Goal: Find specific page/section: Find specific page/section

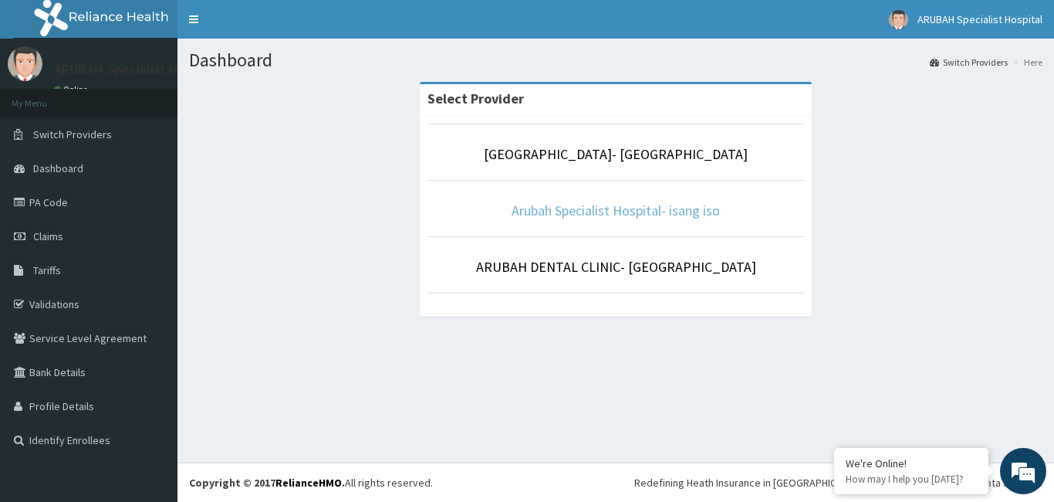
click at [612, 211] on link "Arubah Specialist Hospital- isang iso" at bounding box center [616, 210] width 208 height 18
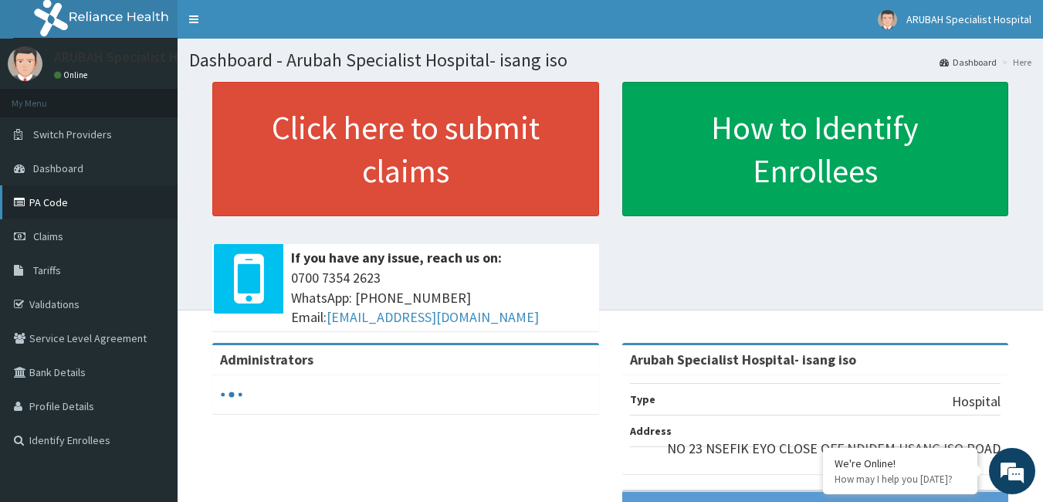
click at [73, 206] on link "PA Code" at bounding box center [89, 202] width 178 height 34
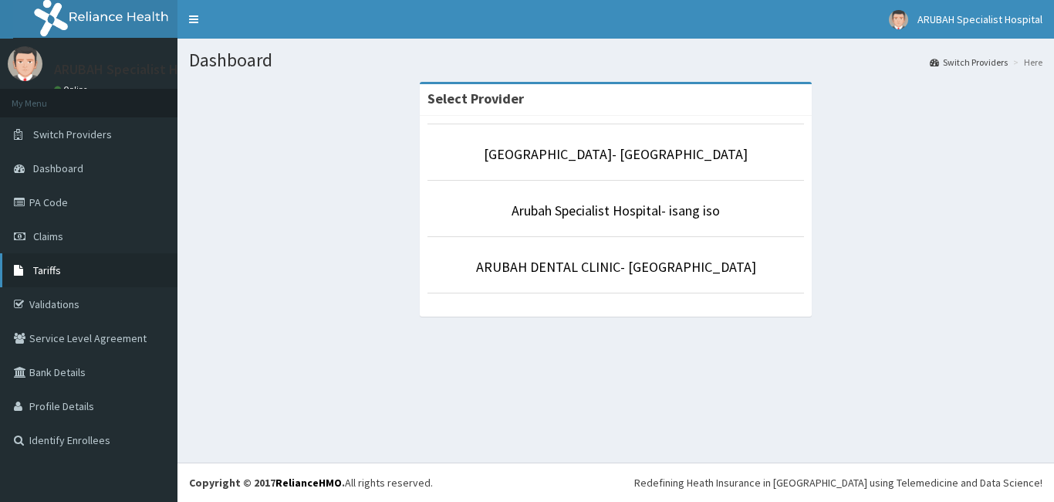
click at [87, 265] on link "Tariffs" at bounding box center [89, 270] width 178 height 34
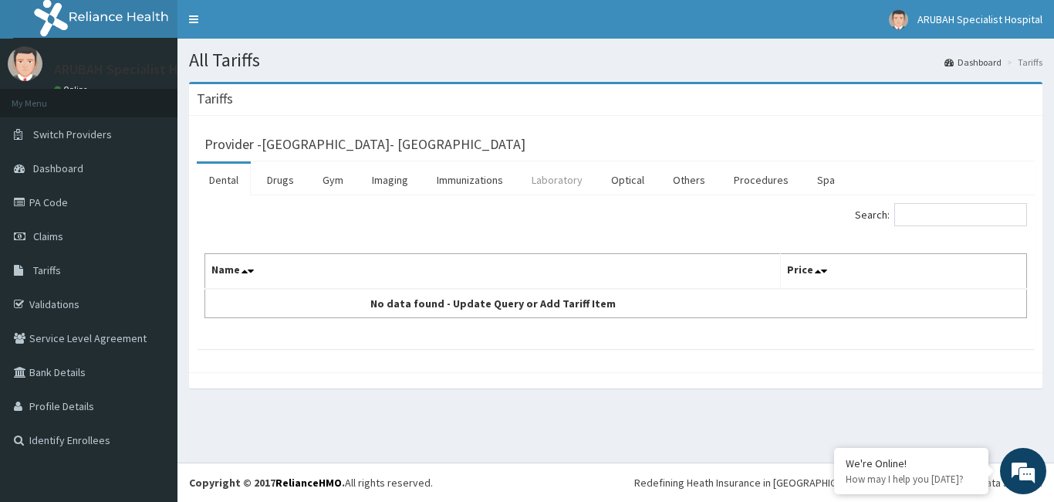
click at [557, 182] on link "Laboratory" at bounding box center [557, 180] width 76 height 32
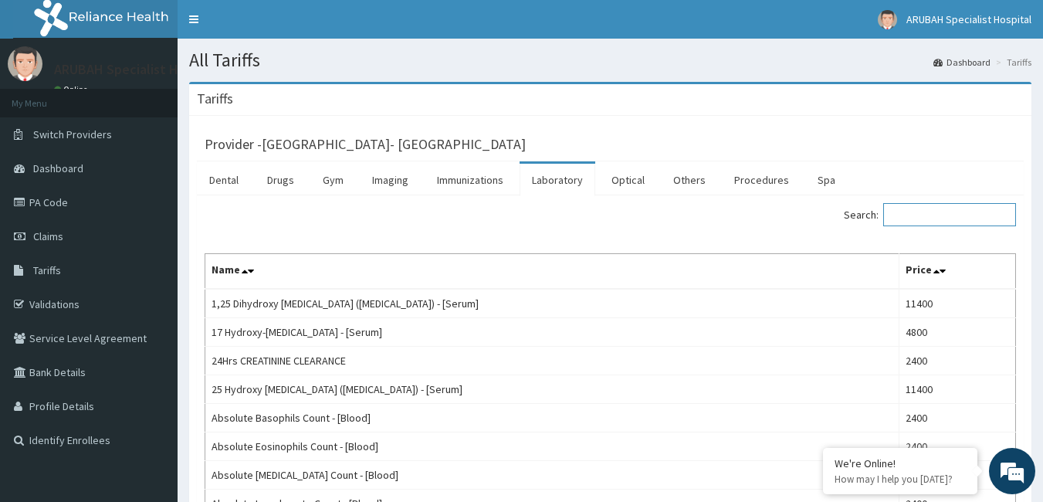
drag, startPoint x: 908, startPoint y: 216, endPoint x: 901, endPoint y: 186, distance: 30.9
click at [908, 215] on input "Search:" at bounding box center [949, 214] width 133 height 23
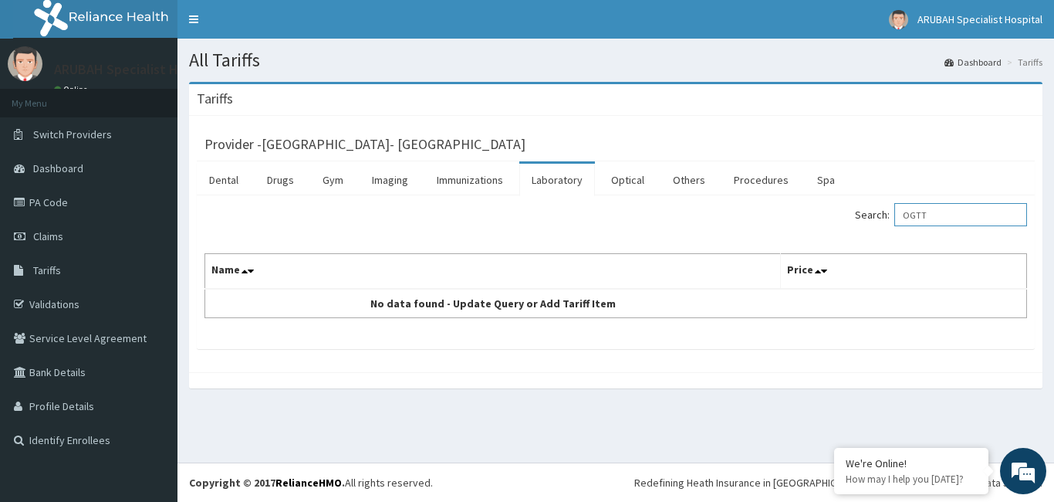
click at [920, 218] on input "OGTT" at bounding box center [961, 214] width 133 height 23
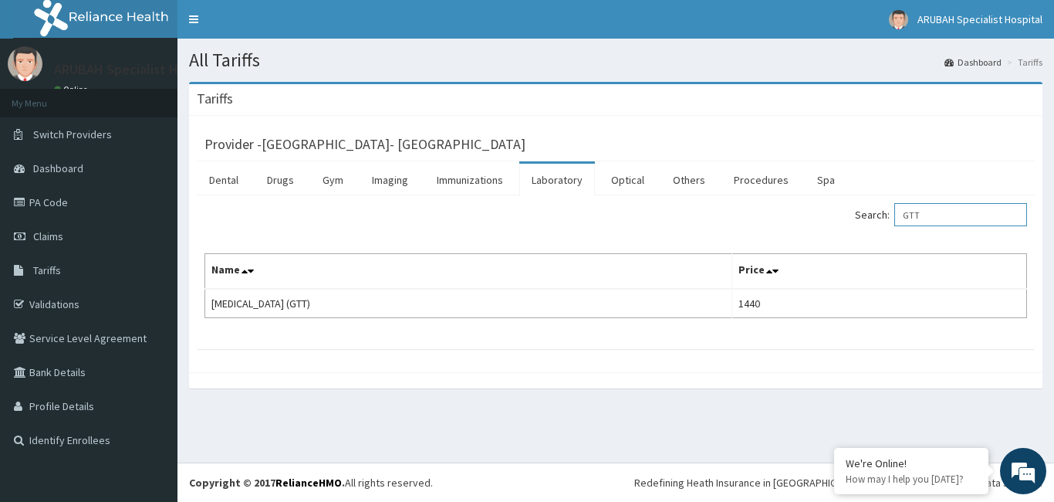
type input "GTT"
click at [551, 183] on link "Laboratory" at bounding box center [557, 180] width 76 height 32
click at [568, 178] on link "Laboratory" at bounding box center [557, 180] width 76 height 32
click at [448, 173] on link "Immunizations" at bounding box center [469, 180] width 91 height 32
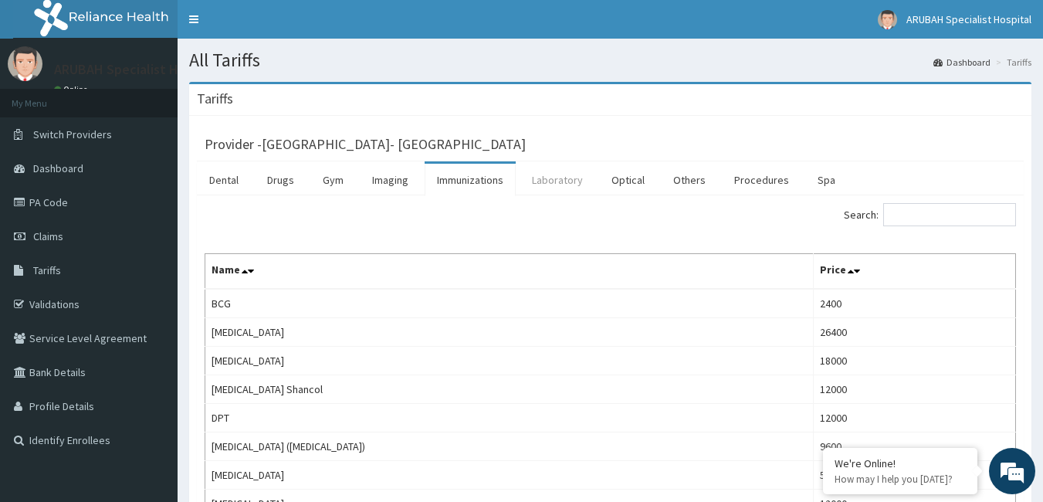
click at [549, 177] on link "Laboratory" at bounding box center [557, 180] width 76 height 32
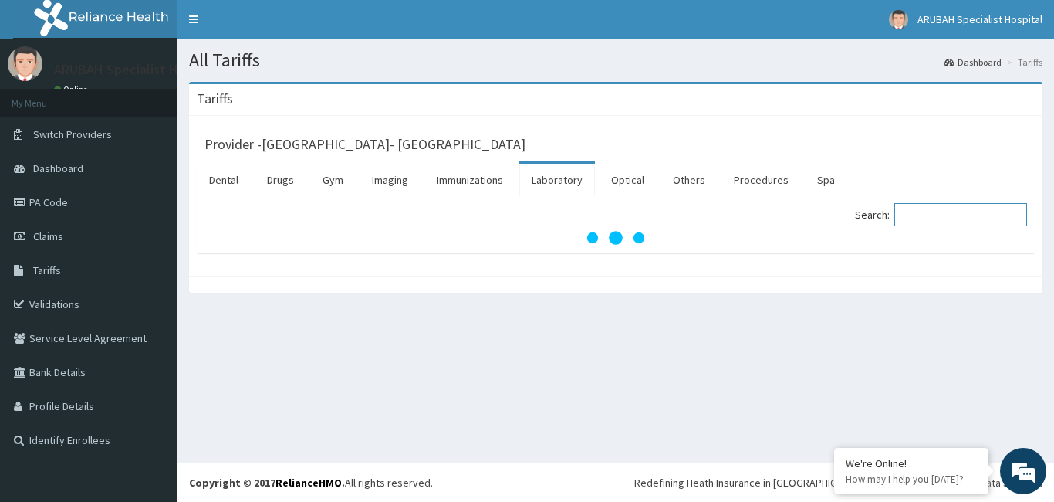
click at [932, 208] on input "Search:" at bounding box center [961, 214] width 133 height 23
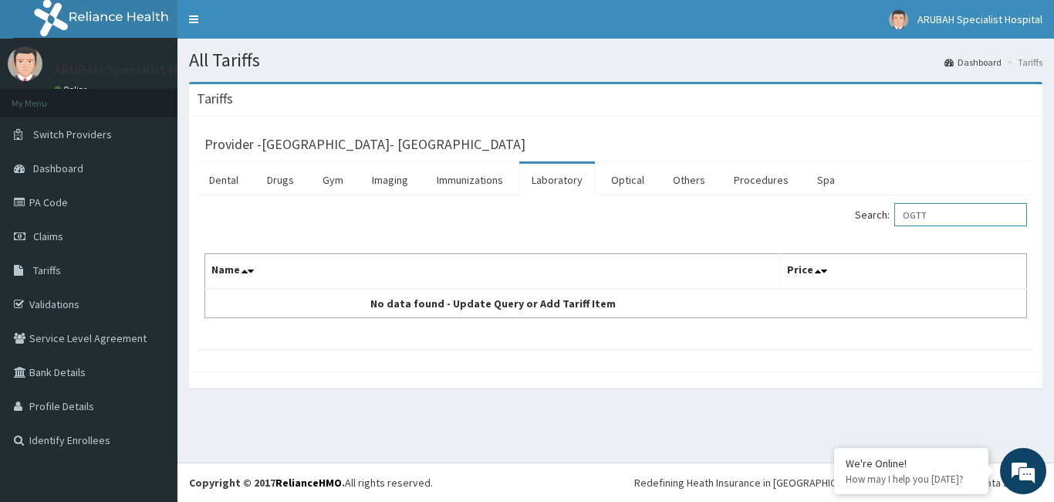
type input "OGTT"
click at [560, 181] on link "Laboratory" at bounding box center [557, 180] width 76 height 32
click at [557, 182] on link "Laboratory" at bounding box center [557, 180] width 76 height 32
click at [945, 217] on input "Search:" at bounding box center [961, 214] width 133 height 23
type input "ORAL GLU"
